Goal: Task Accomplishment & Management: Complete application form

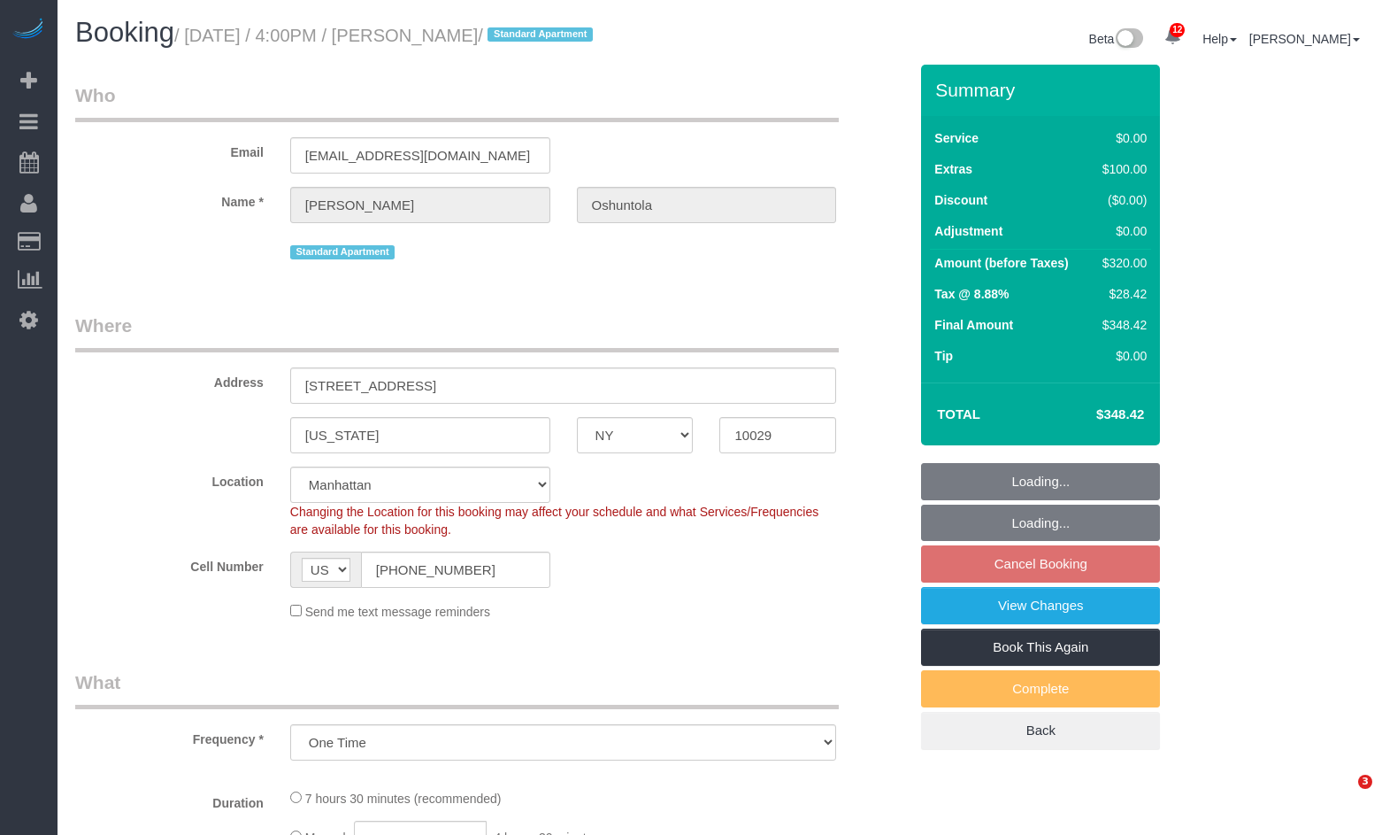
select select "NY"
select select "string:stripe-pm_1QrhwN4VGloSiKo7UlGiOlJ6"
select select "object:734"
select select "2"
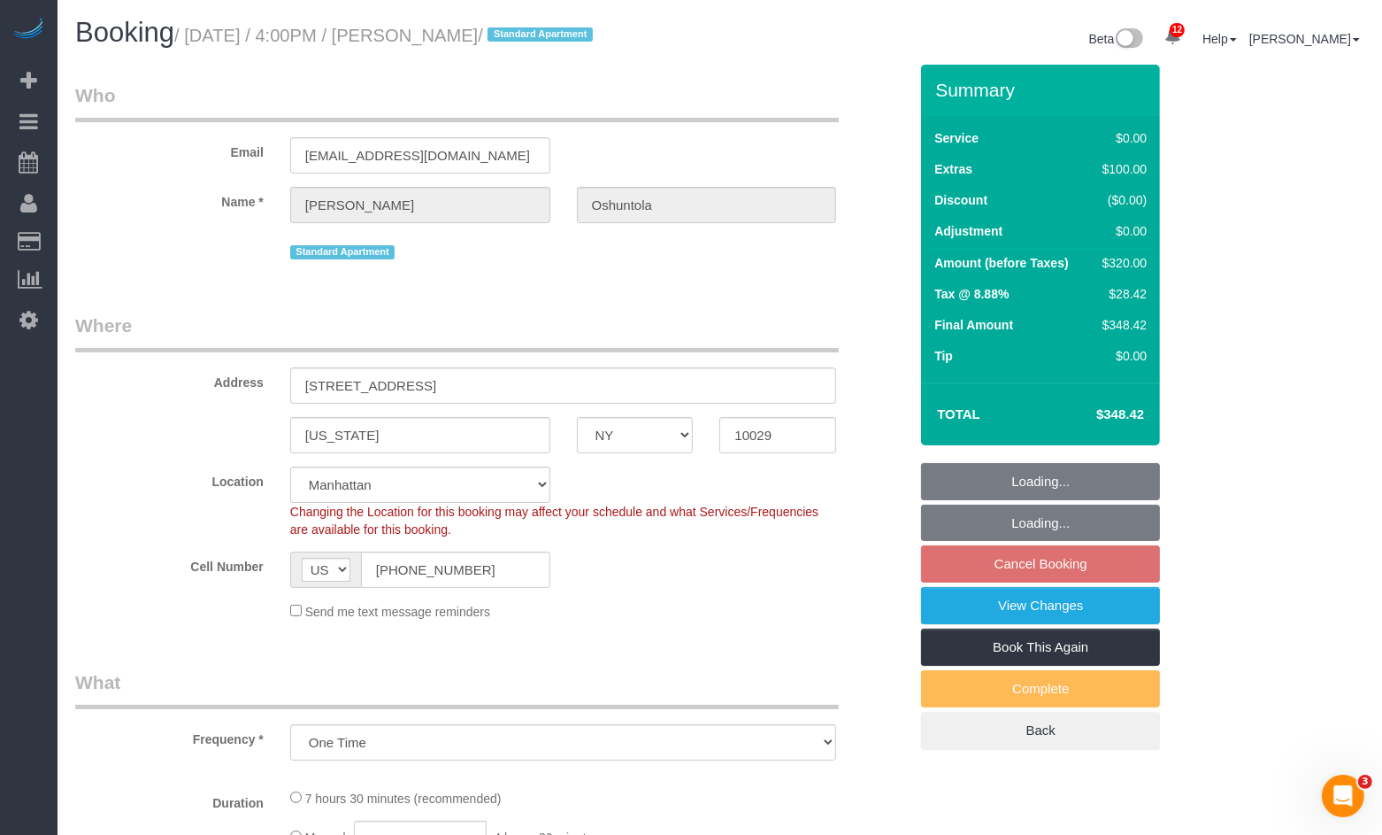
select select "number:89"
select select "number:90"
select select "number:15"
select select "number:5"
select select "spot9"
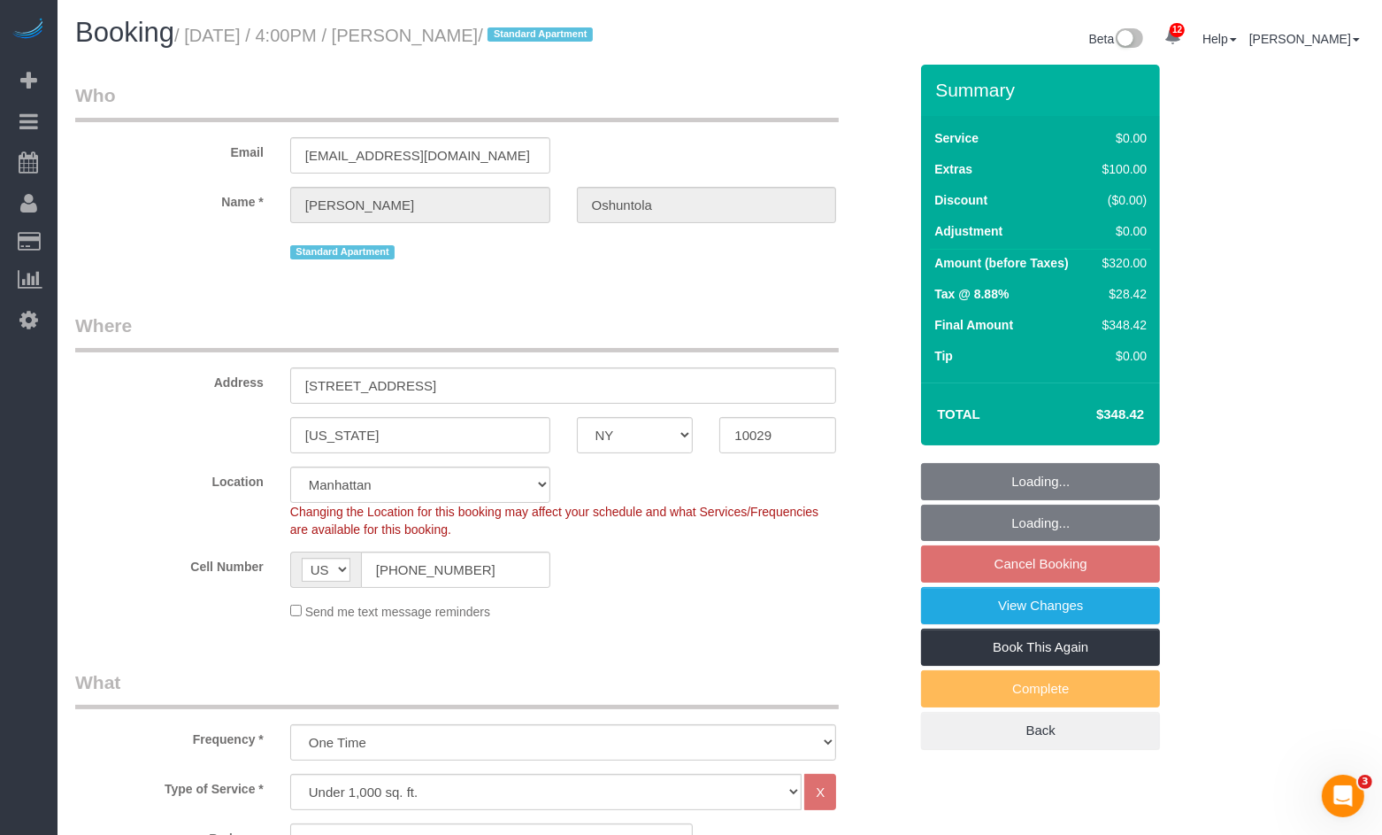
select select "2"
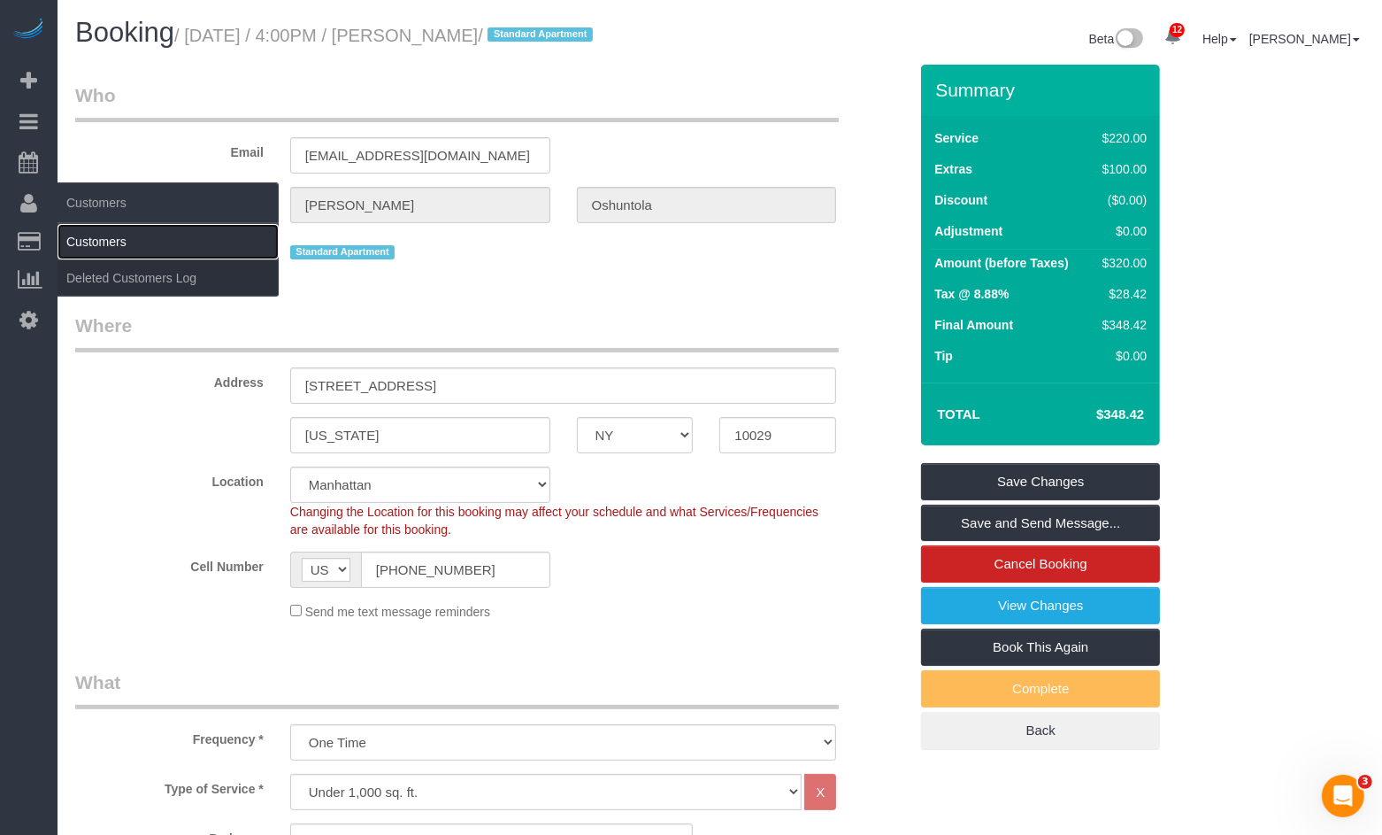
click at [111, 242] on link "Customers" at bounding box center [168, 241] width 221 height 35
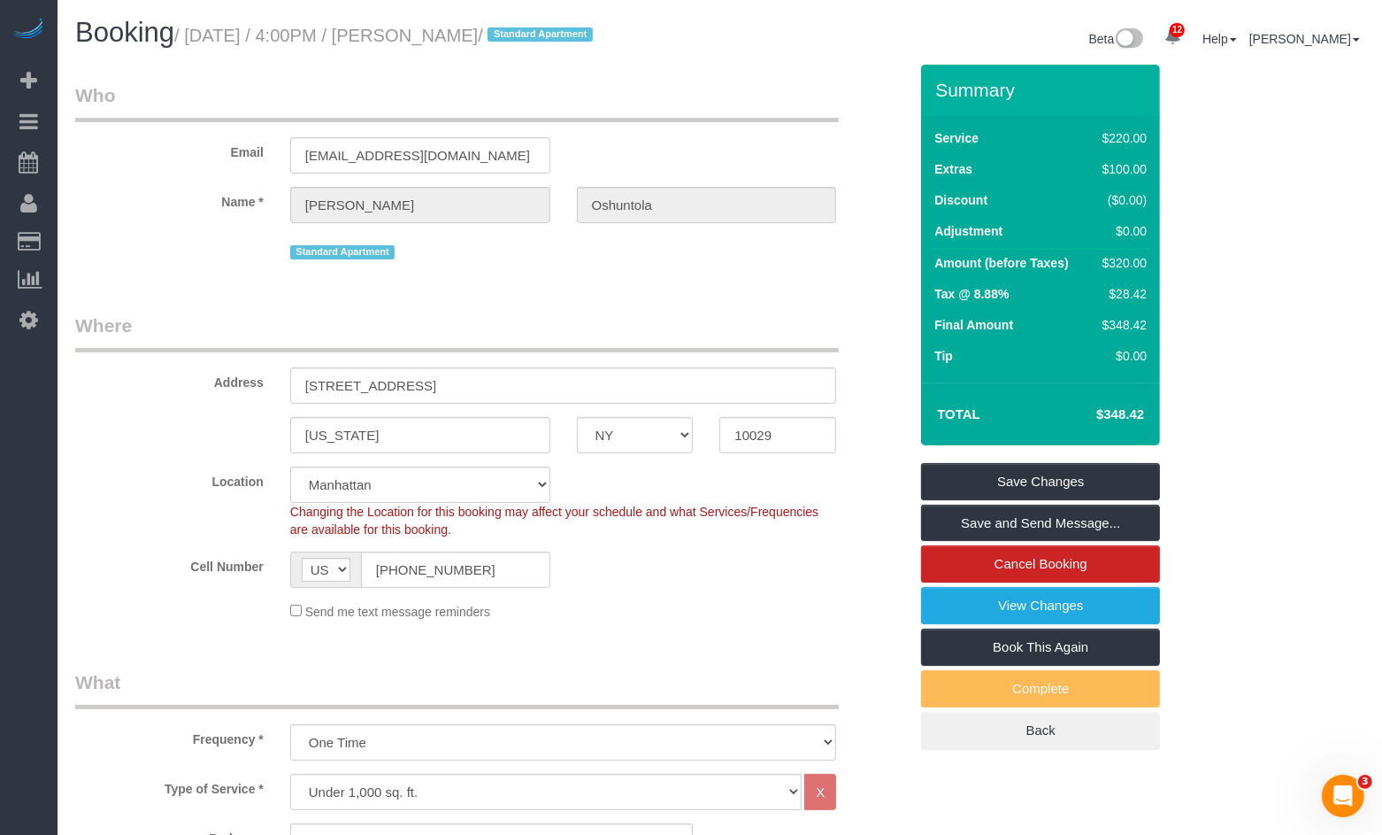
drag, startPoint x: 582, startPoint y: 37, endPoint x: 437, endPoint y: 35, distance: 145.2
click at [427, 36] on small "/ August 22, 2025 / 4:00PM / Deborah Oshuntola / Standard Apartment" at bounding box center [386, 35] width 424 height 19
copy small "Deborah Oshuntola"
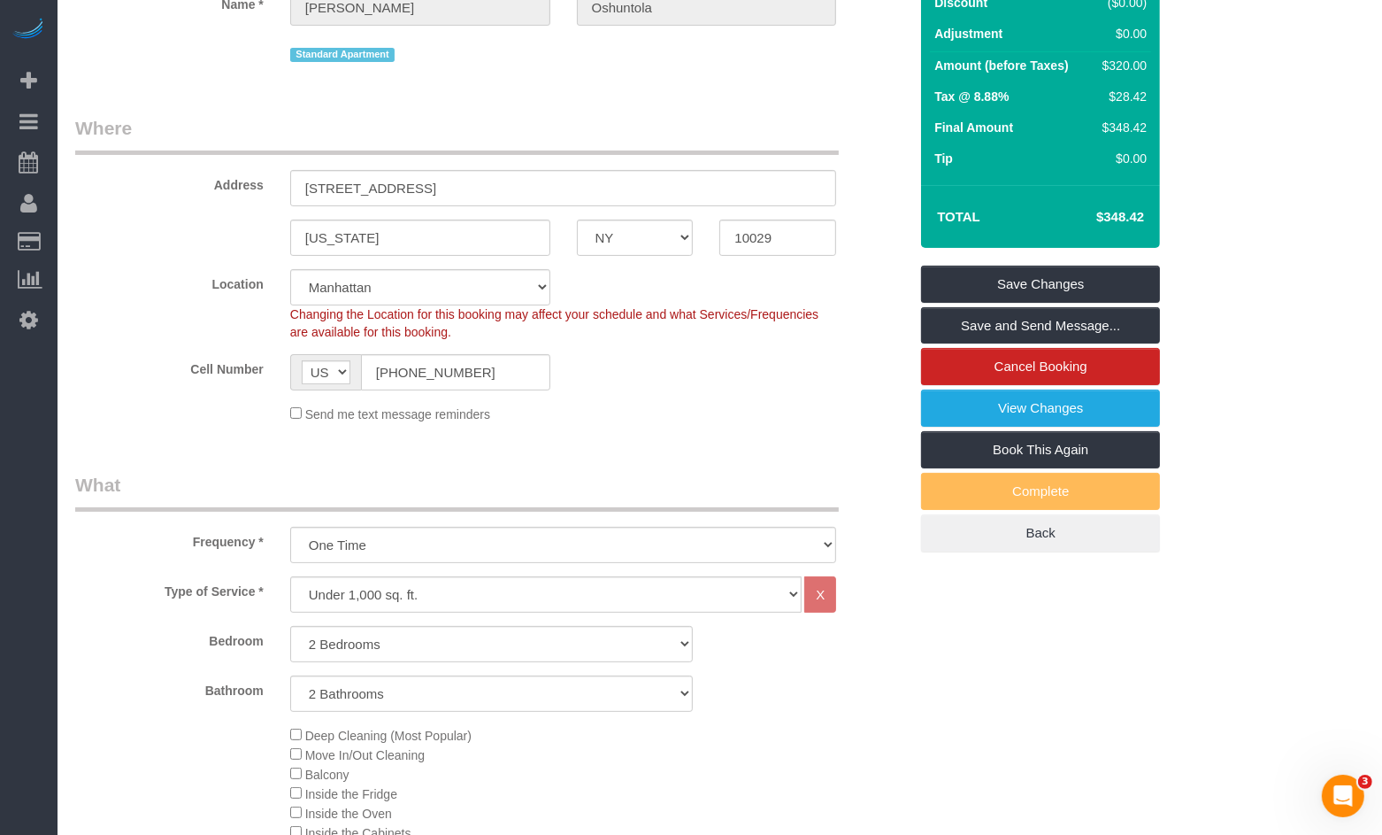
scroll to position [153, 0]
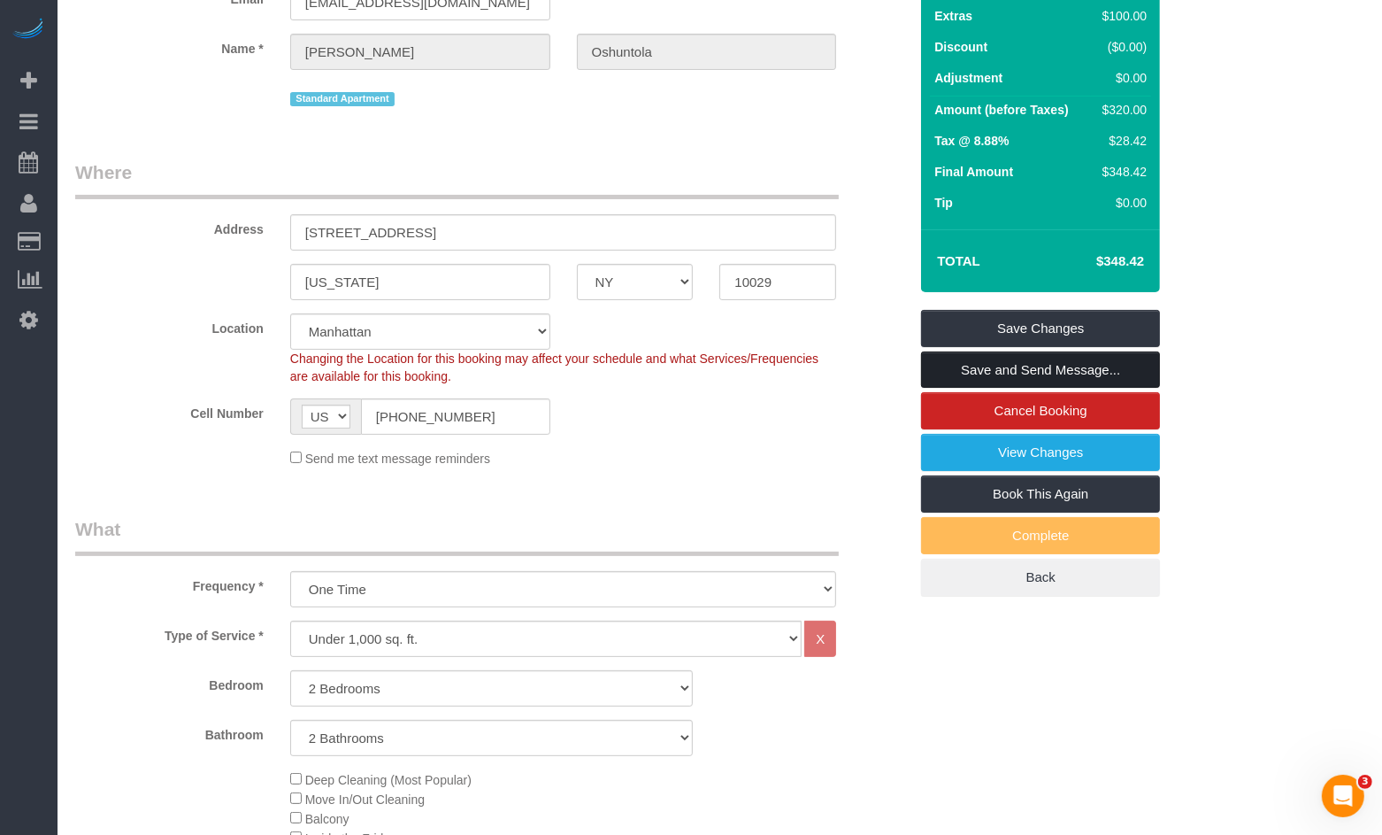
click at [1005, 370] on link "Save and Send Message..." at bounding box center [1040, 369] width 239 height 37
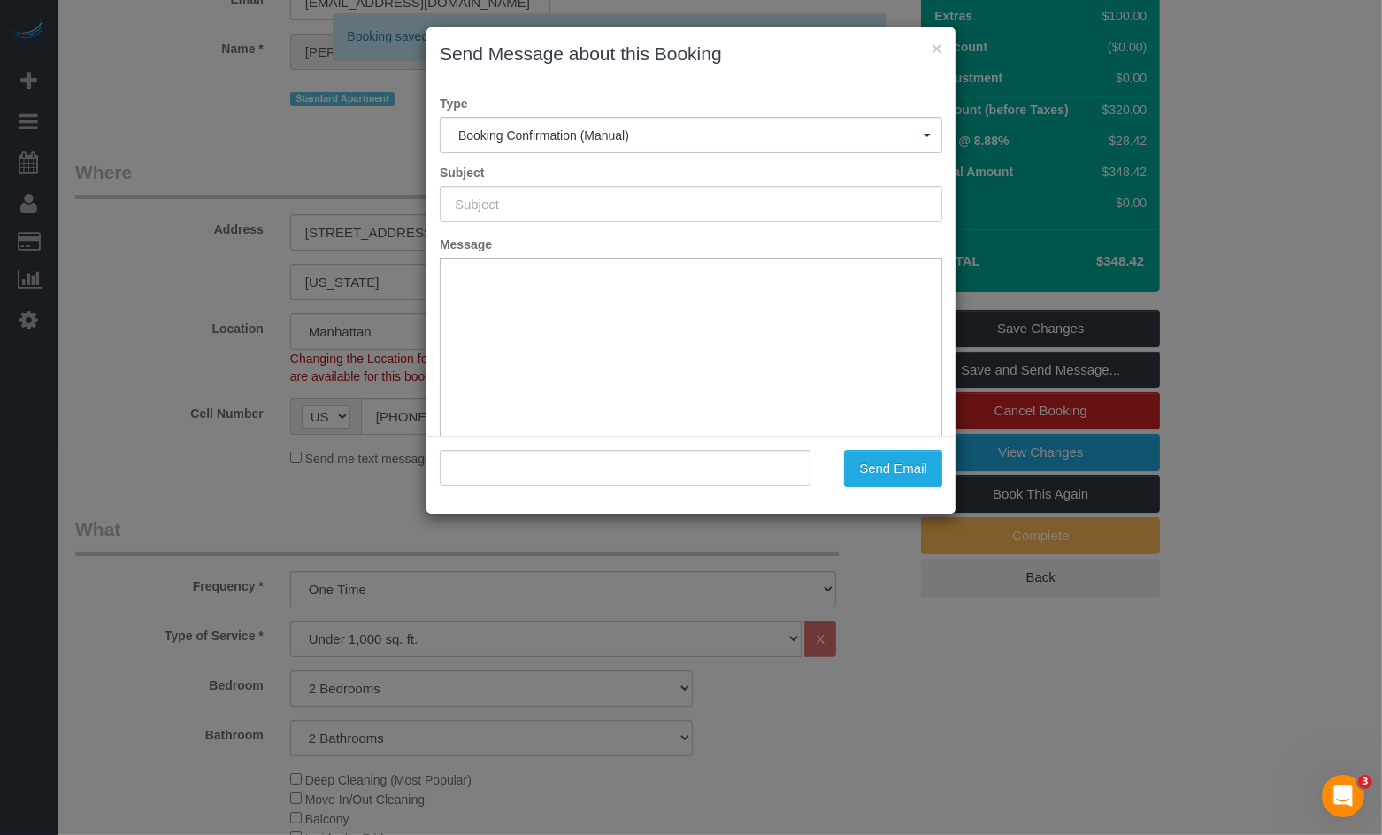
type input "Cleaning Confirmed for 08/22/2025 at 4:00pm"
type input ""Deborah Oshuntola" <d.oshuntola@gmail.com>"
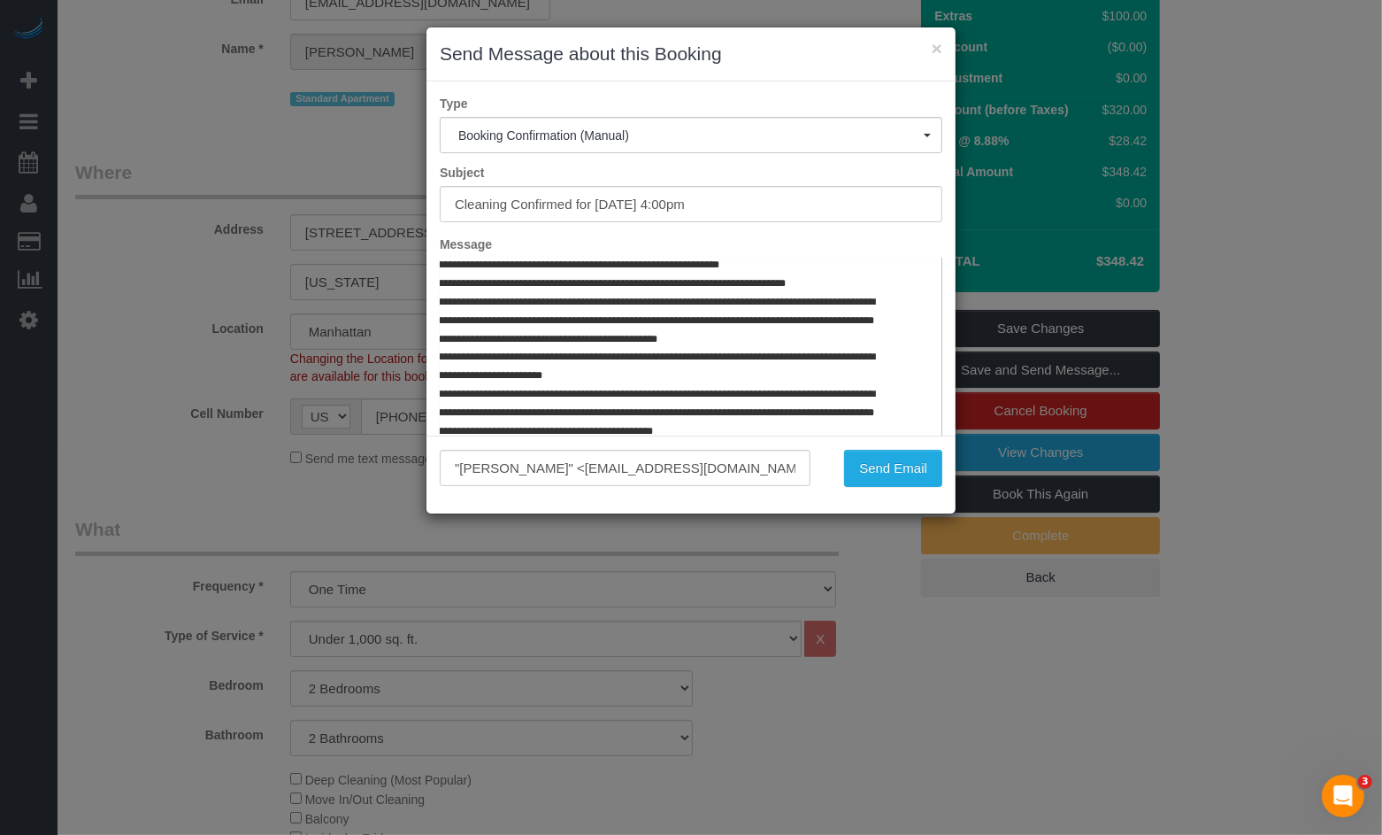
scroll to position [829, 140]
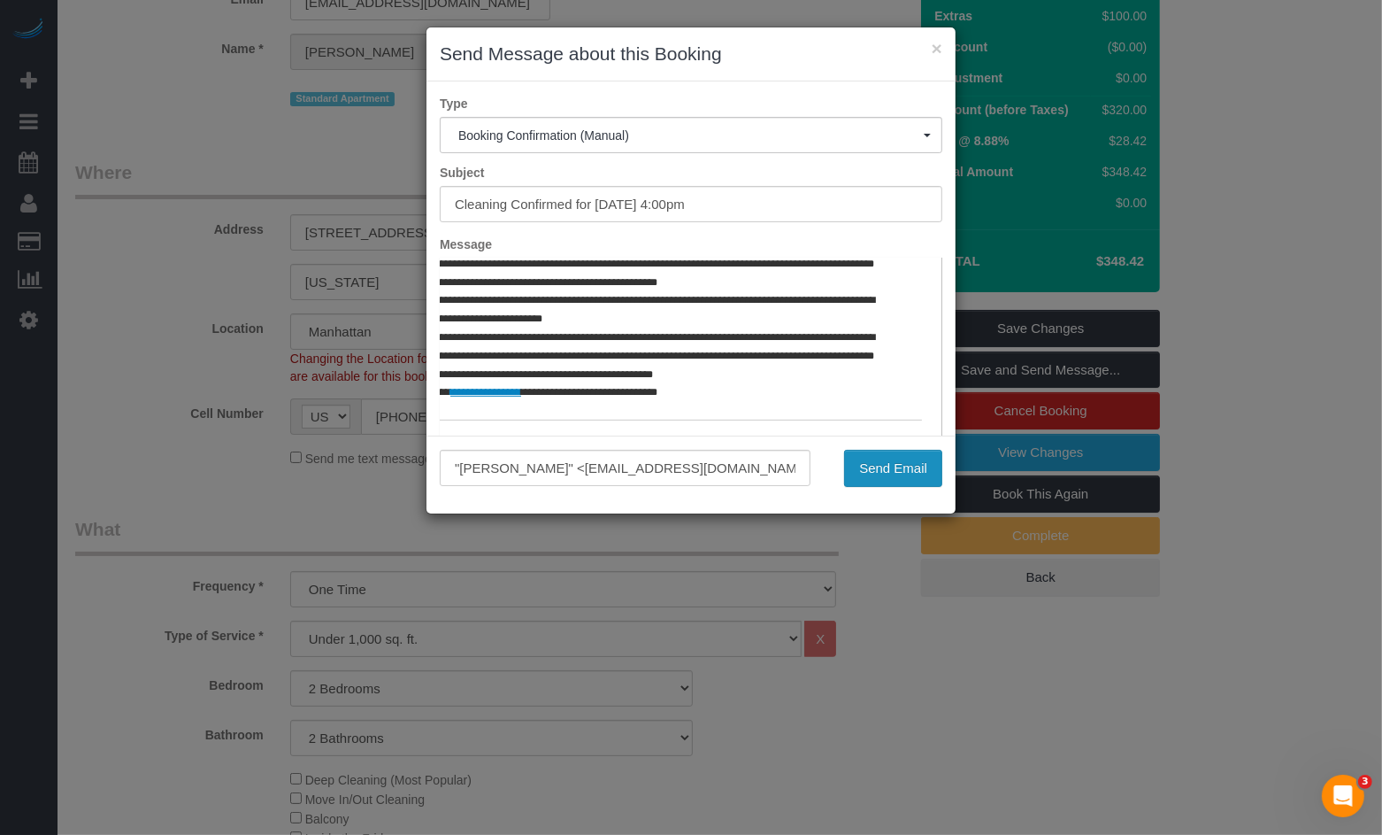
click at [861, 458] on button "Send Email" at bounding box center [893, 468] width 98 height 37
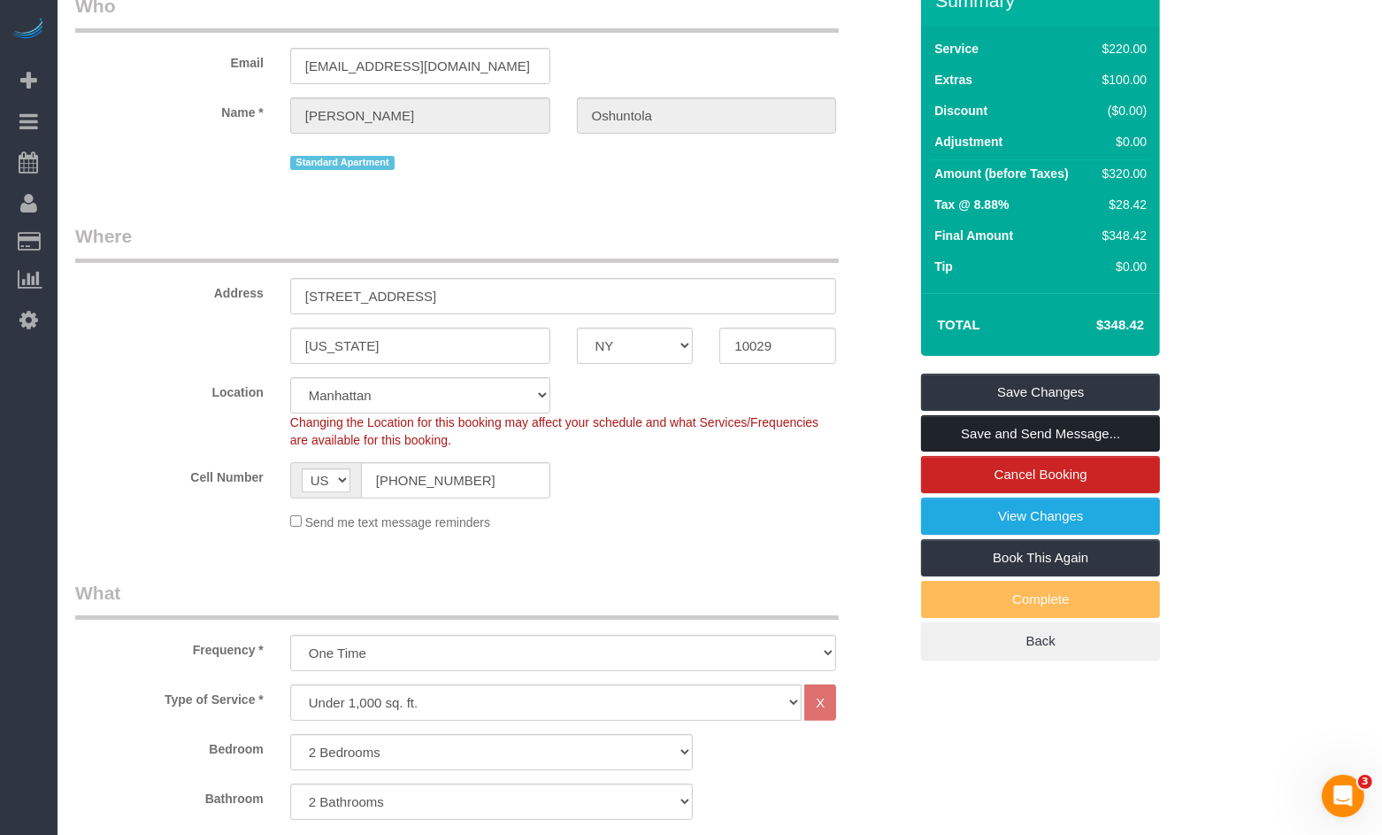
scroll to position [217, 0]
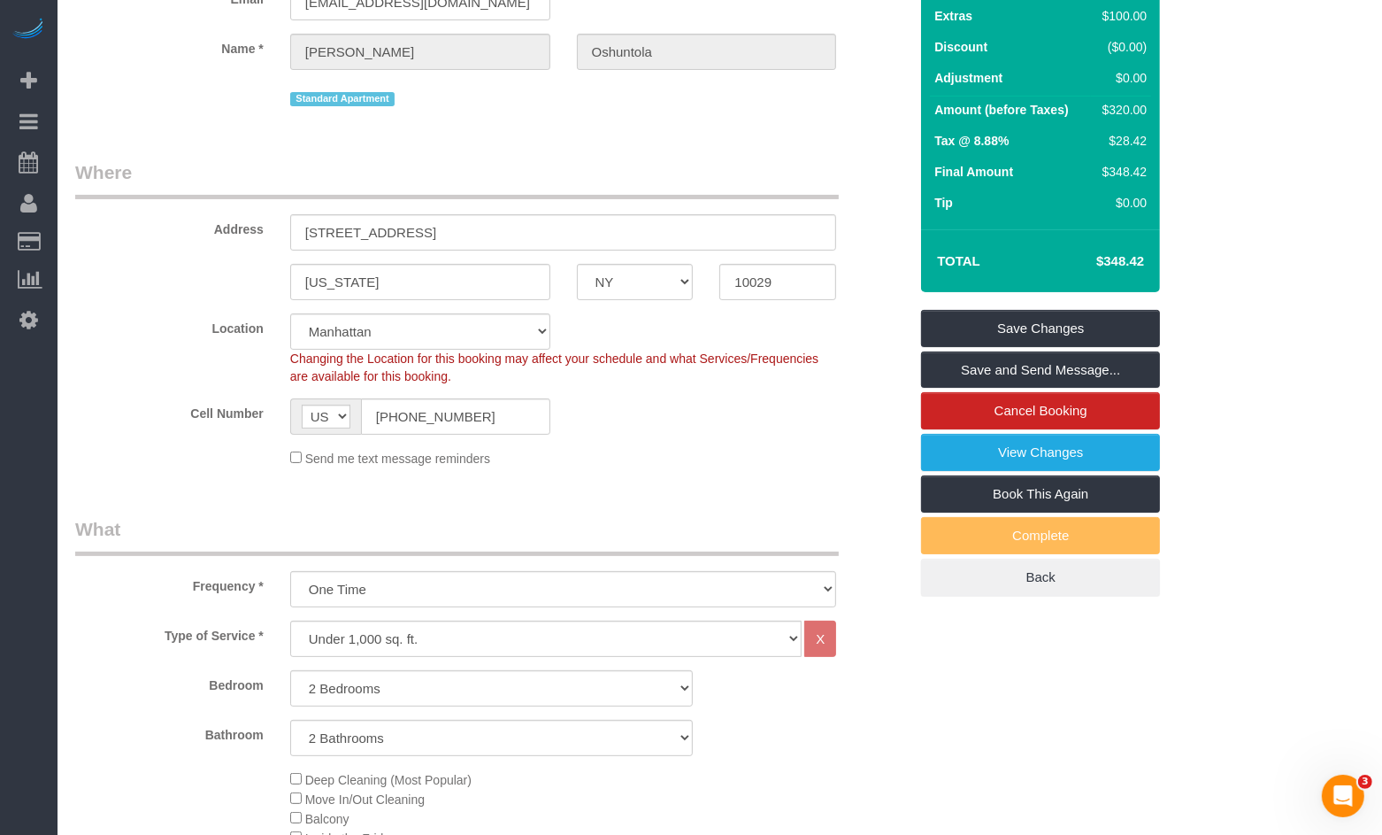
click at [158, 179] on legend "Where" at bounding box center [457, 179] width 764 height 40
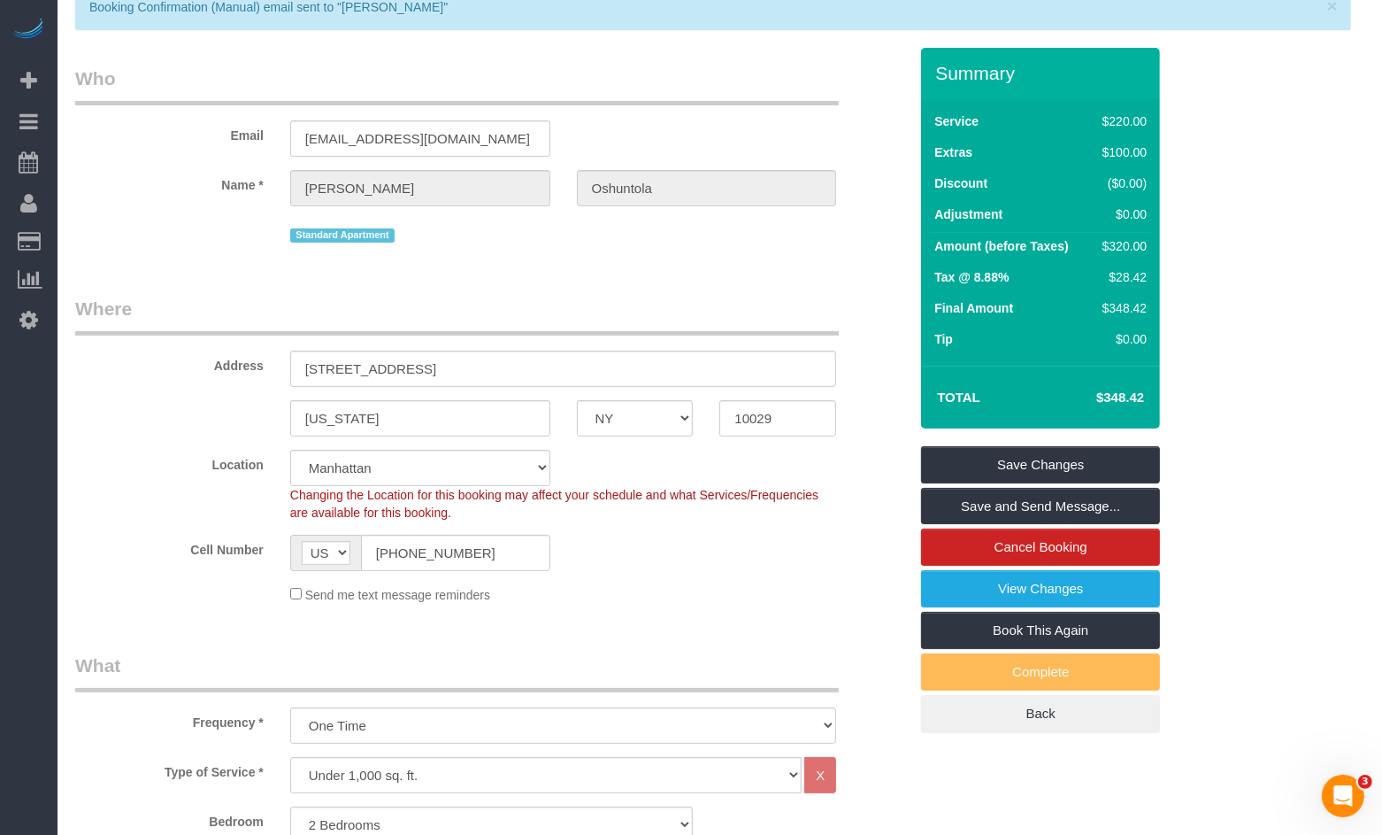
scroll to position [0, 0]
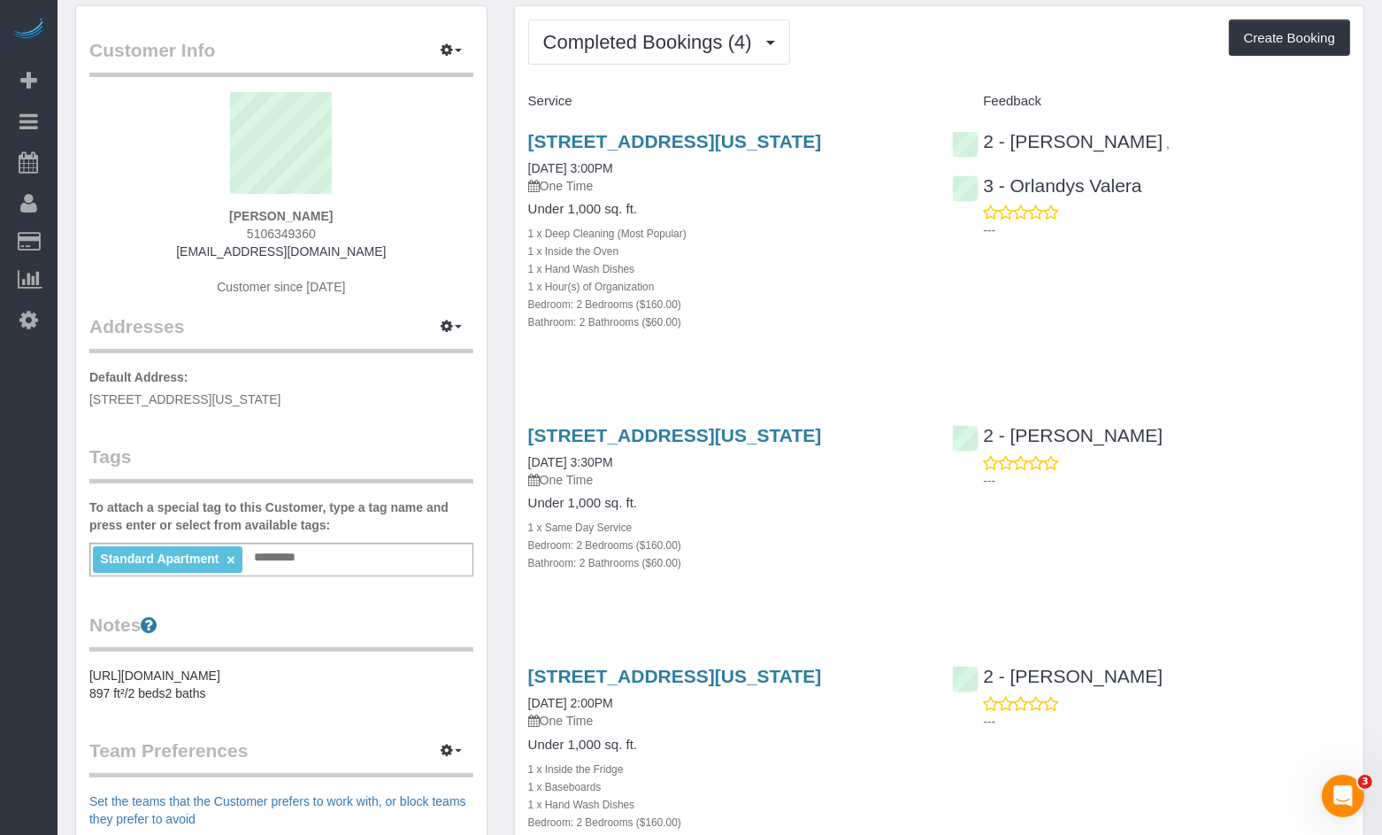
scroll to position [50, 0]
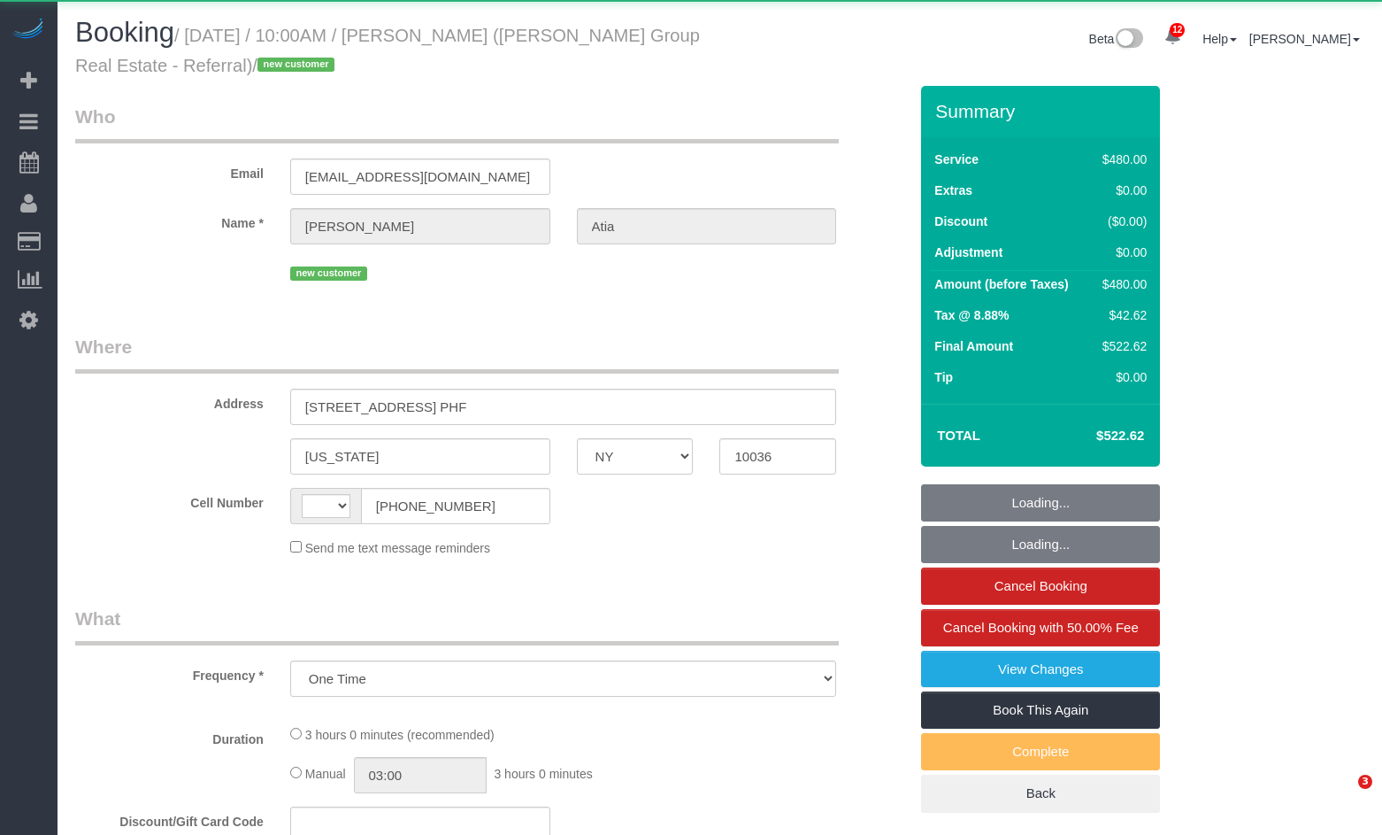
select select "NY"
select select "object:1038"
select select "string:[GEOGRAPHIC_DATA]"
select select "string:stripe-pm_1RxwrB4VGloSiKo7jZeTVqLv"
select select "2"
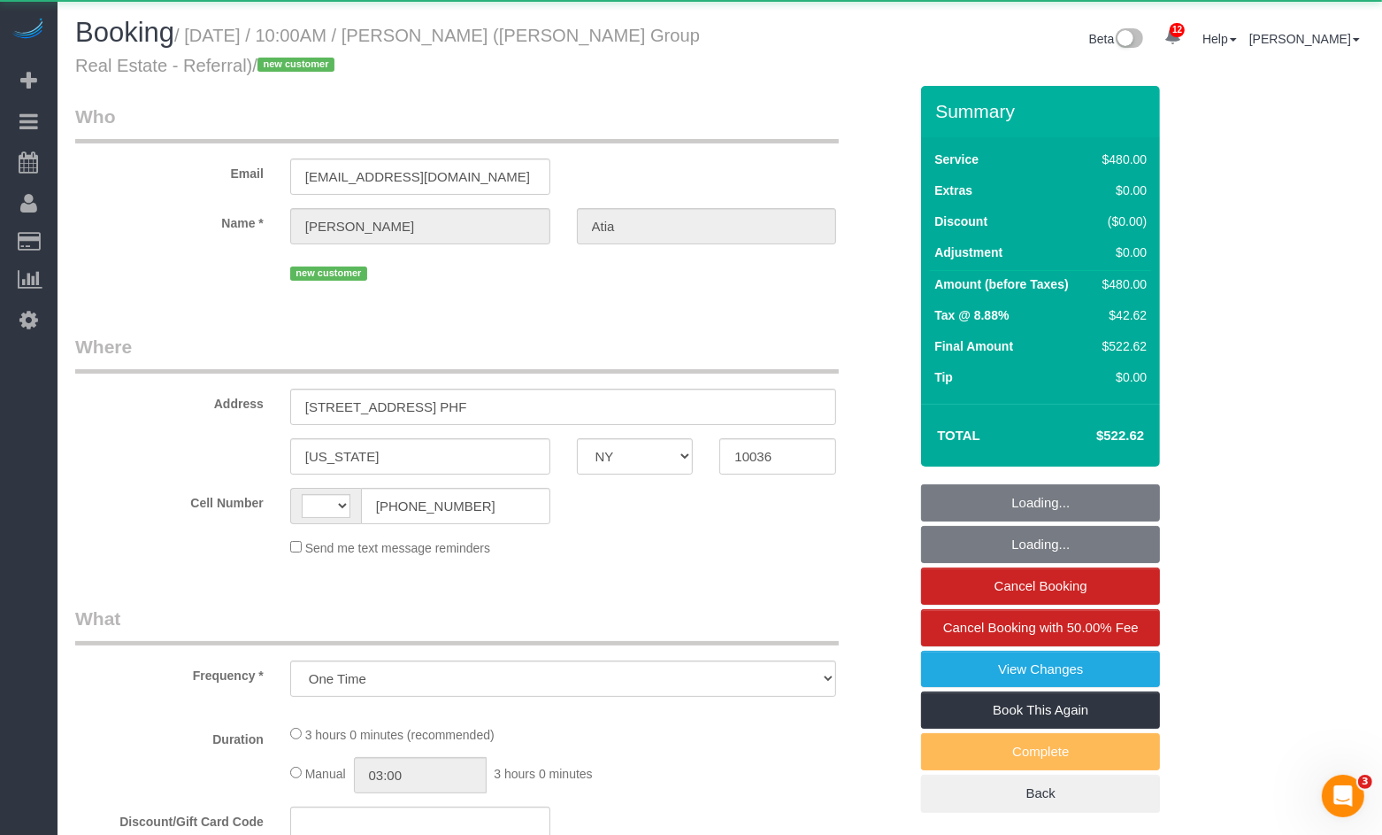
select select "180"
select select "spot1"
select select "number:89"
select select "number:90"
select select "number:15"
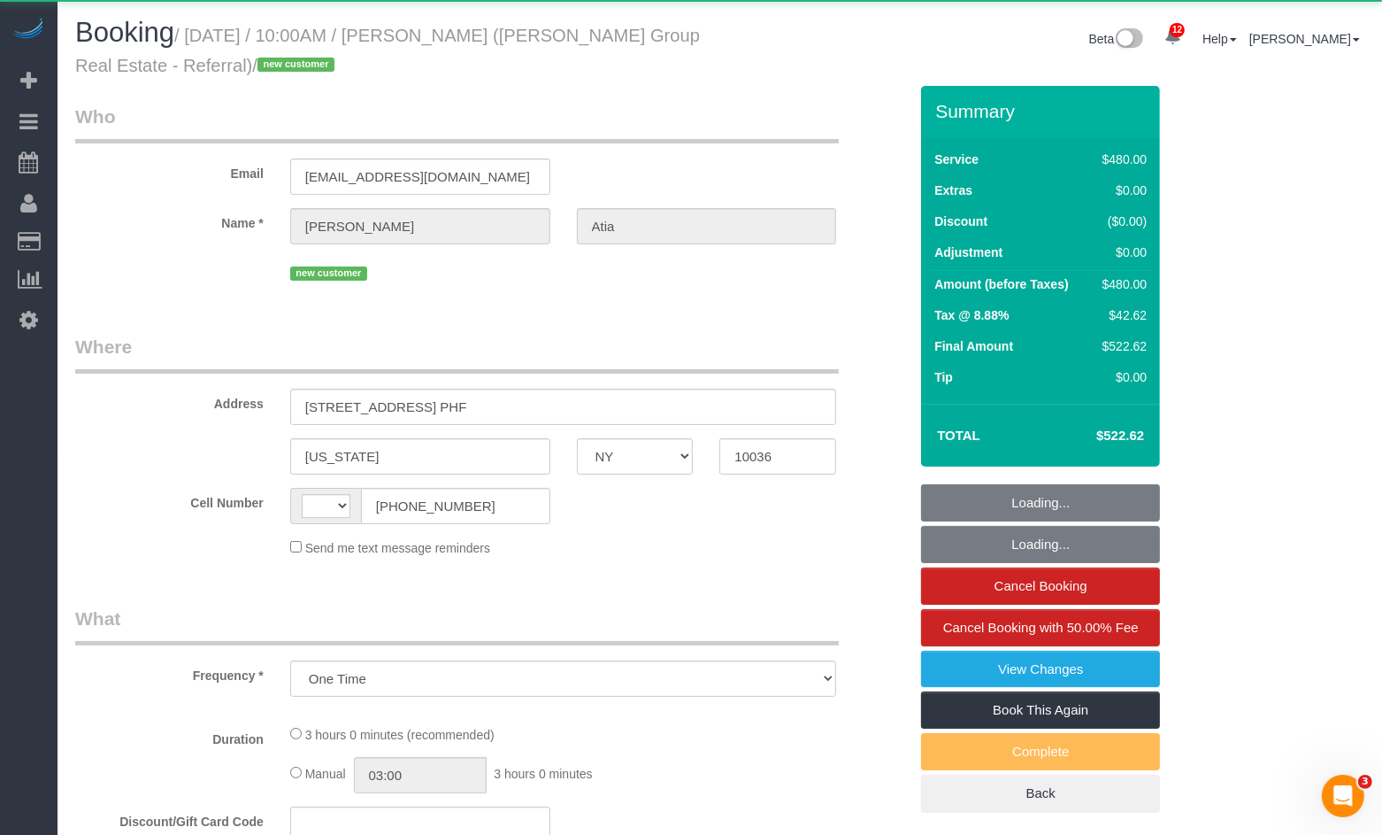
select select "number:6"
